Goal: Transaction & Acquisition: Book appointment/travel/reservation

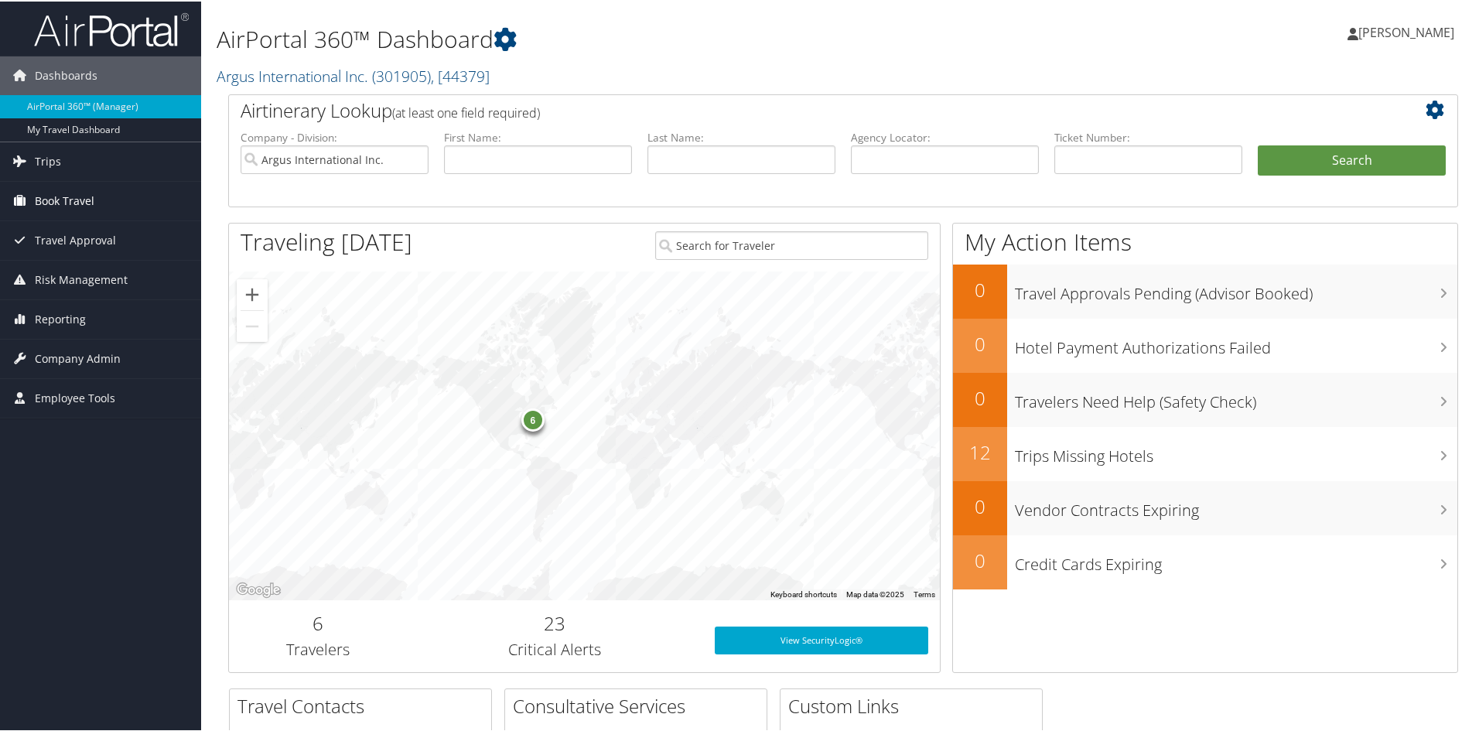
click at [53, 200] on span "Book Travel" at bounding box center [65, 199] width 60 height 39
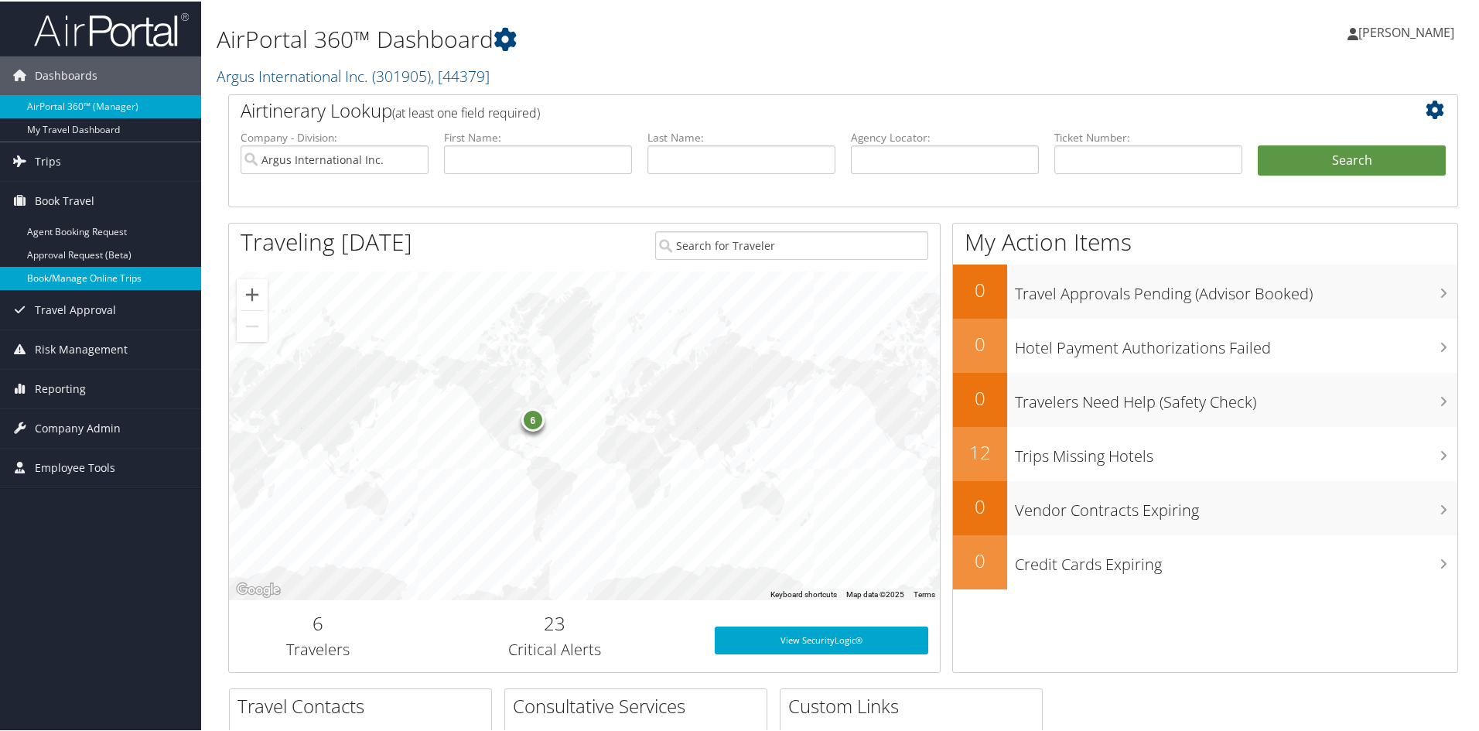
click at [66, 272] on link "Book/Manage Online Trips" at bounding box center [100, 276] width 201 height 23
